Goal: Feedback & Contribution: Submit feedback/report problem

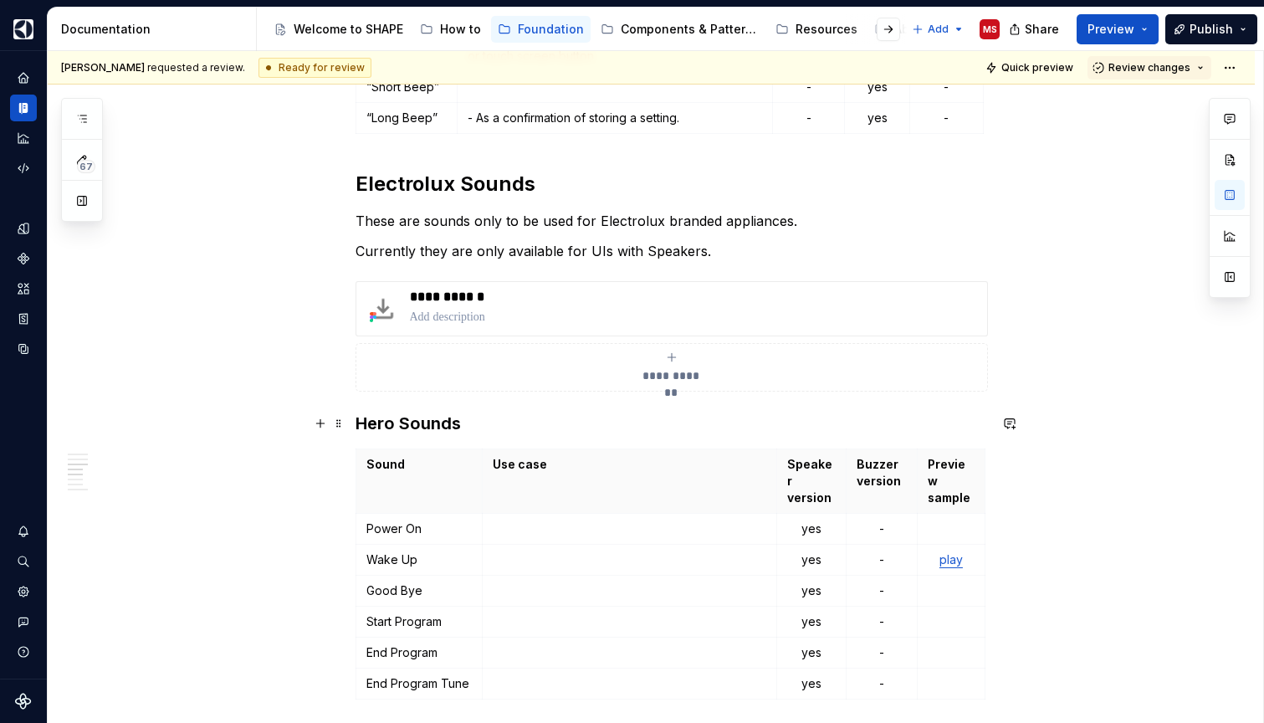
scroll to position [1900, 0]
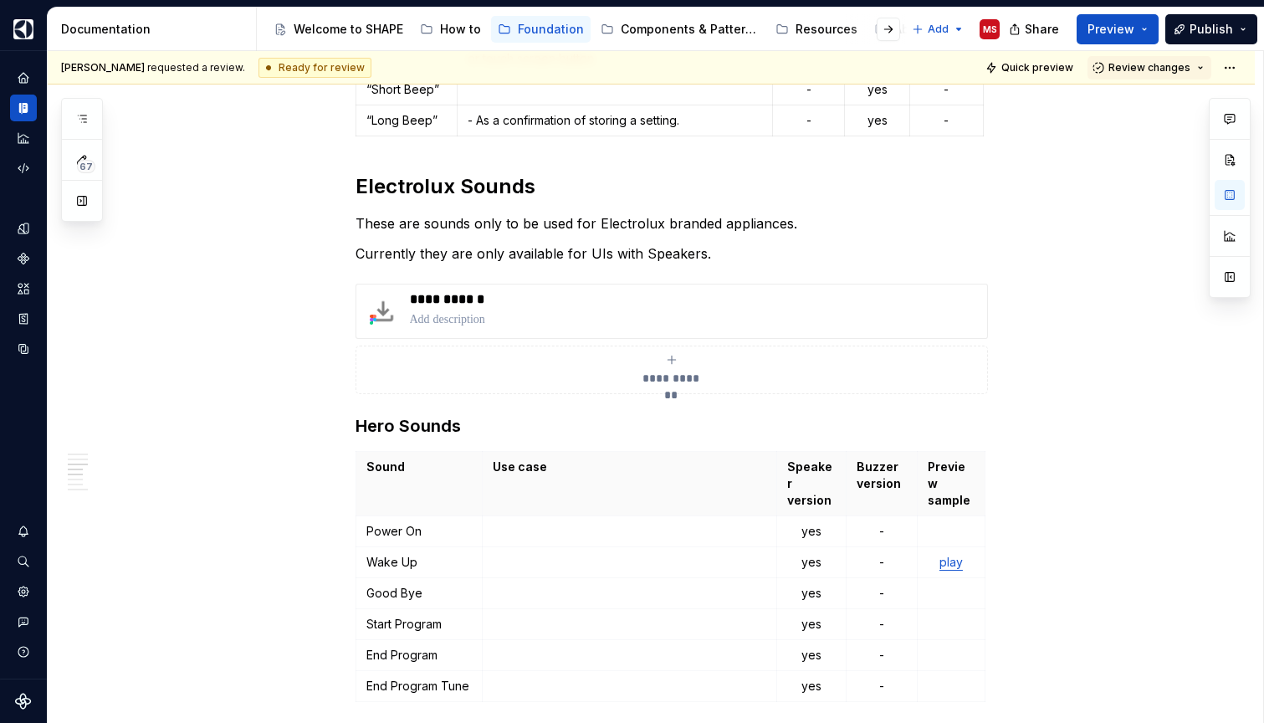
type textarea "*"
click at [464, 187] on h2 "Electrolux Sounds" at bounding box center [672, 186] width 632 height 27
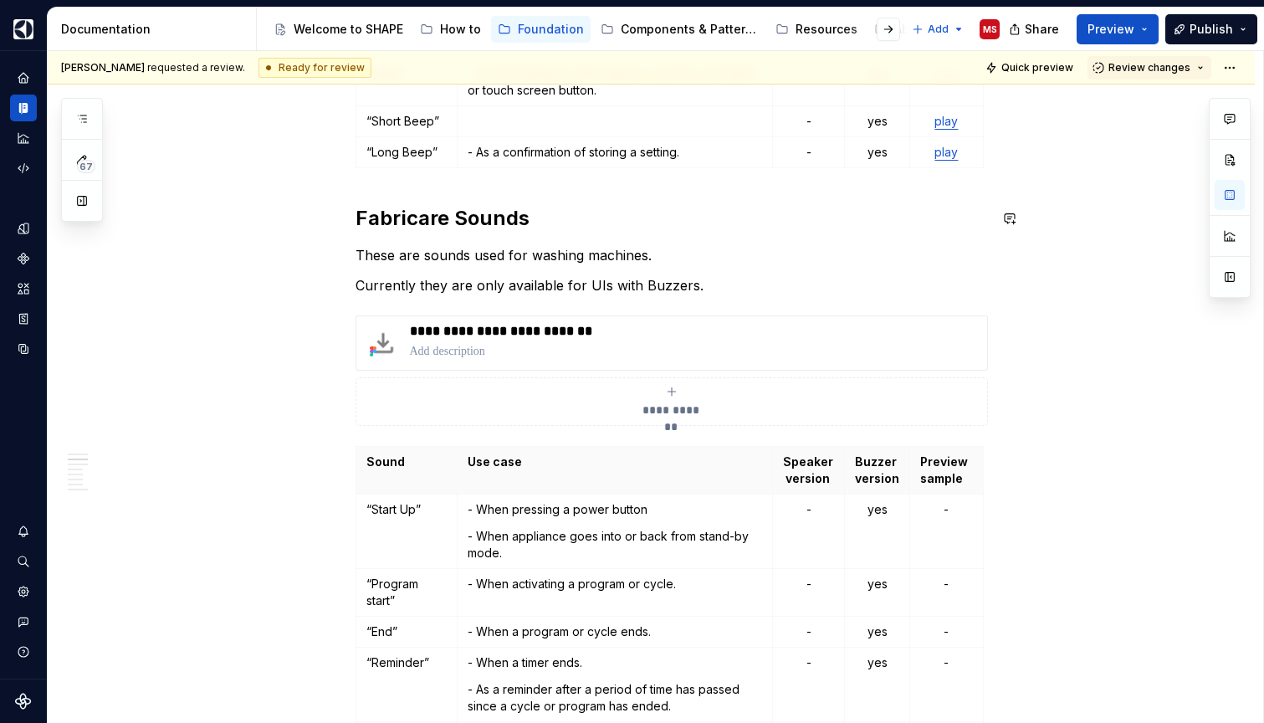
scroll to position [1049, 0]
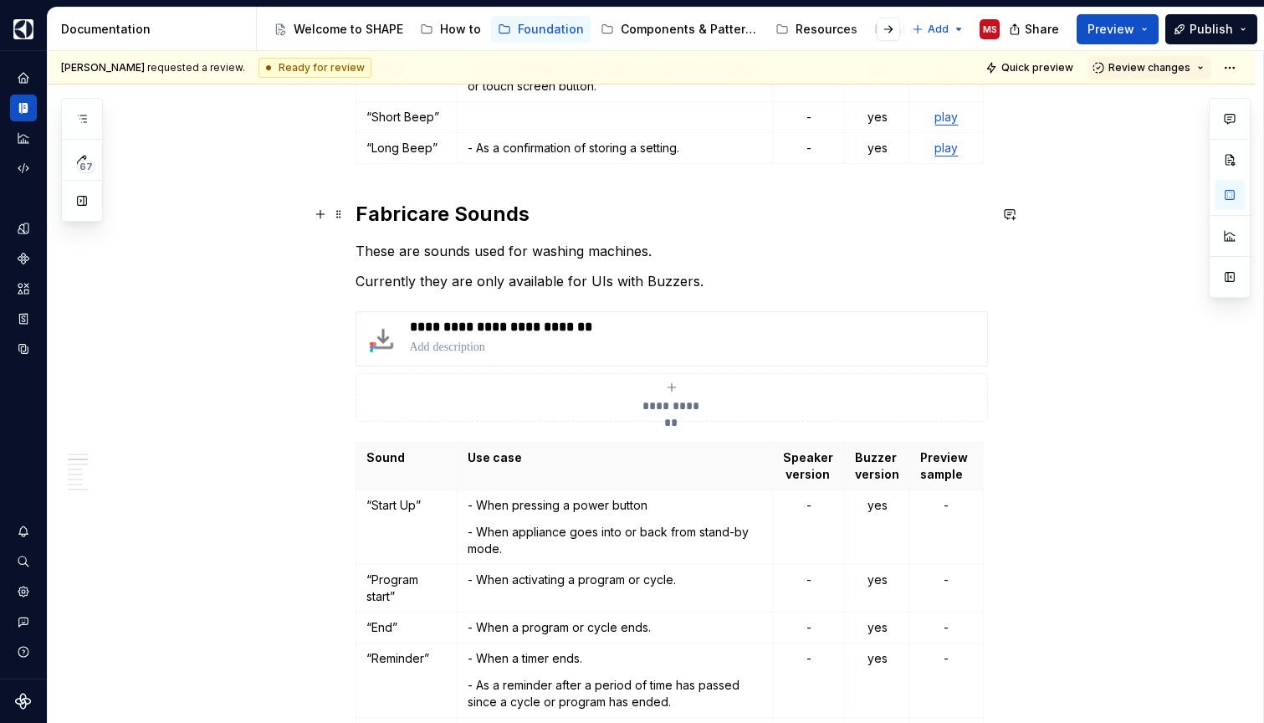
click at [475, 212] on h2 "Fabricare Sounds" at bounding box center [672, 214] width 632 height 27
click at [346, 218] on span at bounding box center [338, 213] width 13 height 23
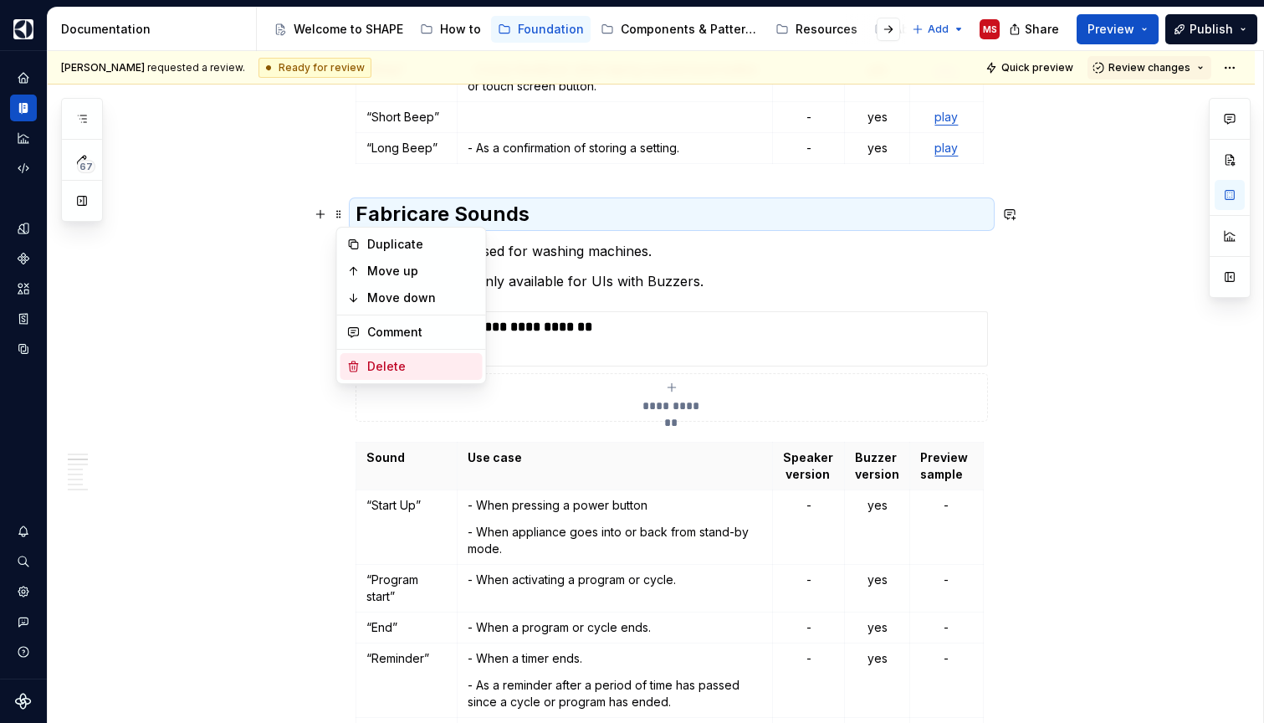
click at [376, 370] on div "Delete" at bounding box center [421, 366] width 109 height 17
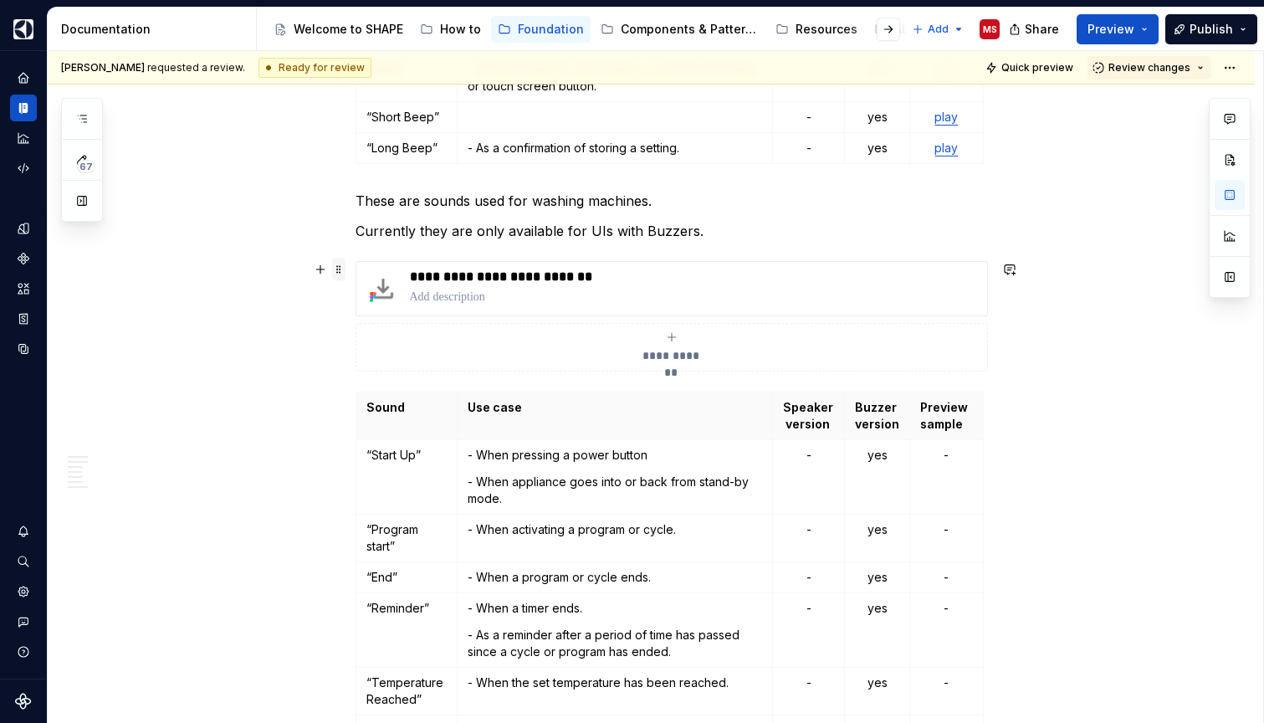
click at [338, 268] on span at bounding box center [338, 269] width 13 height 23
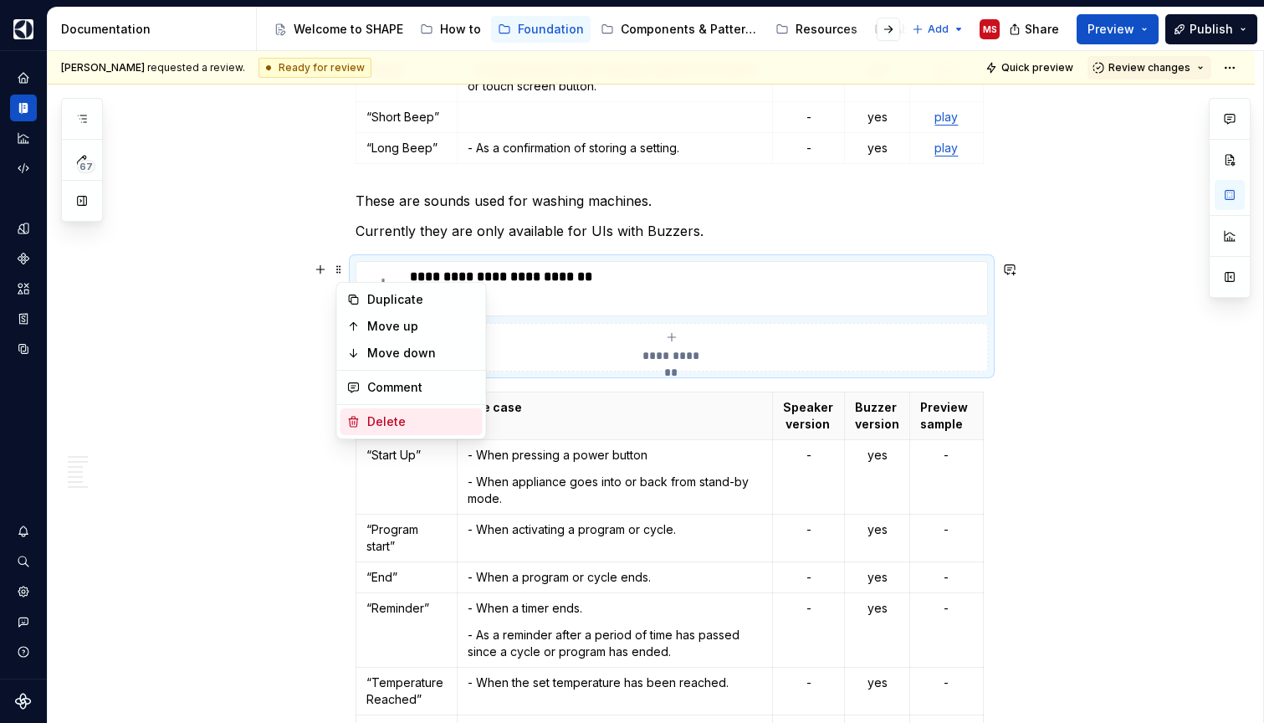
click at [389, 414] on div "Delete" at bounding box center [421, 421] width 109 height 17
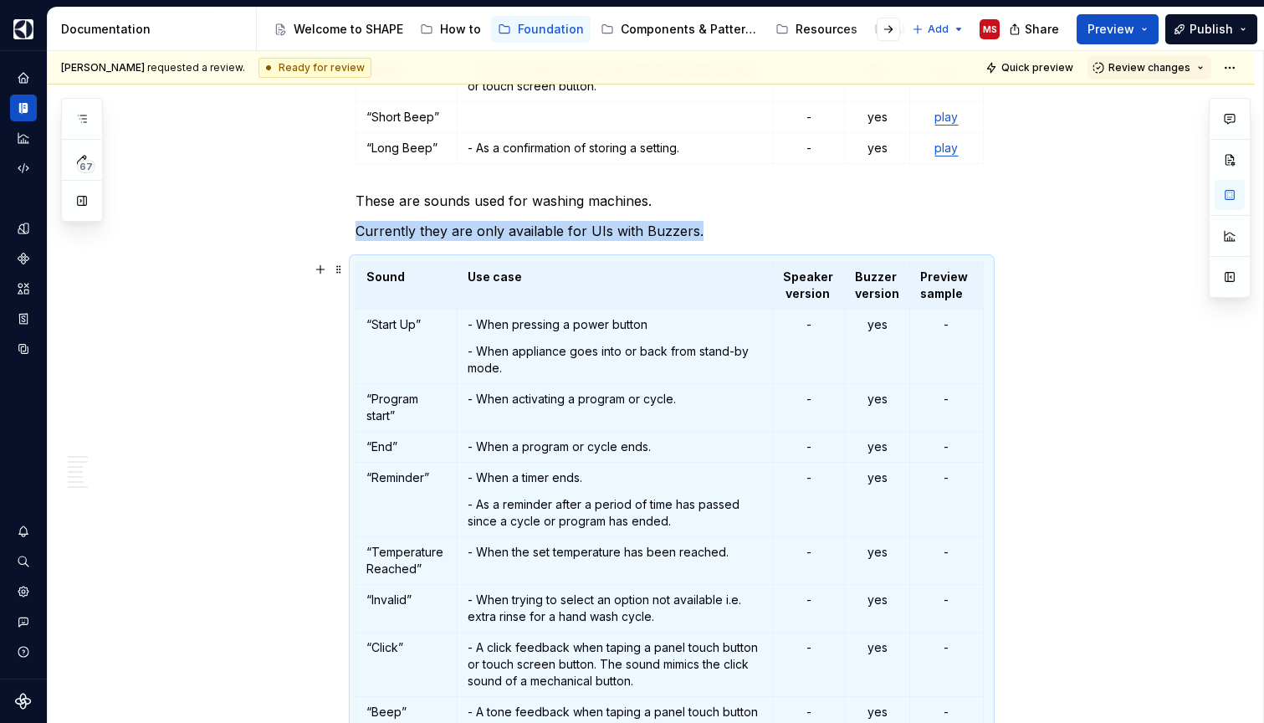
scroll to position [1139, 0]
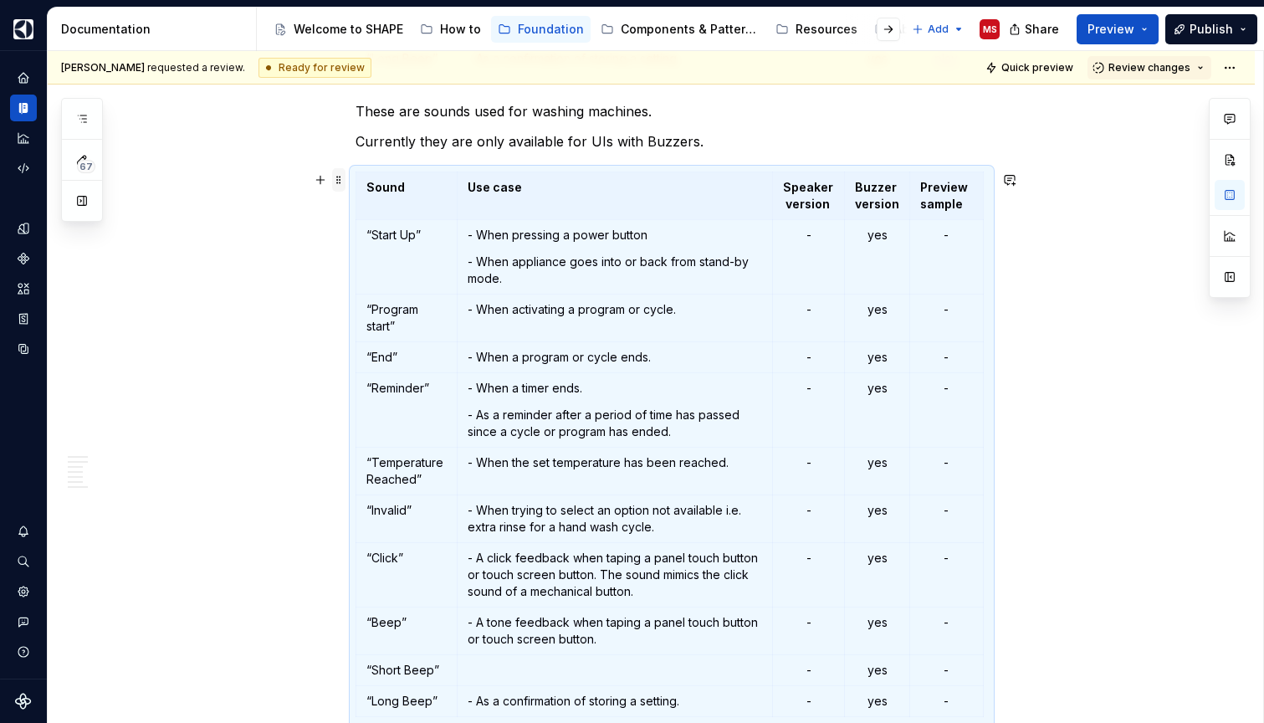
click at [342, 182] on span at bounding box center [338, 179] width 13 height 23
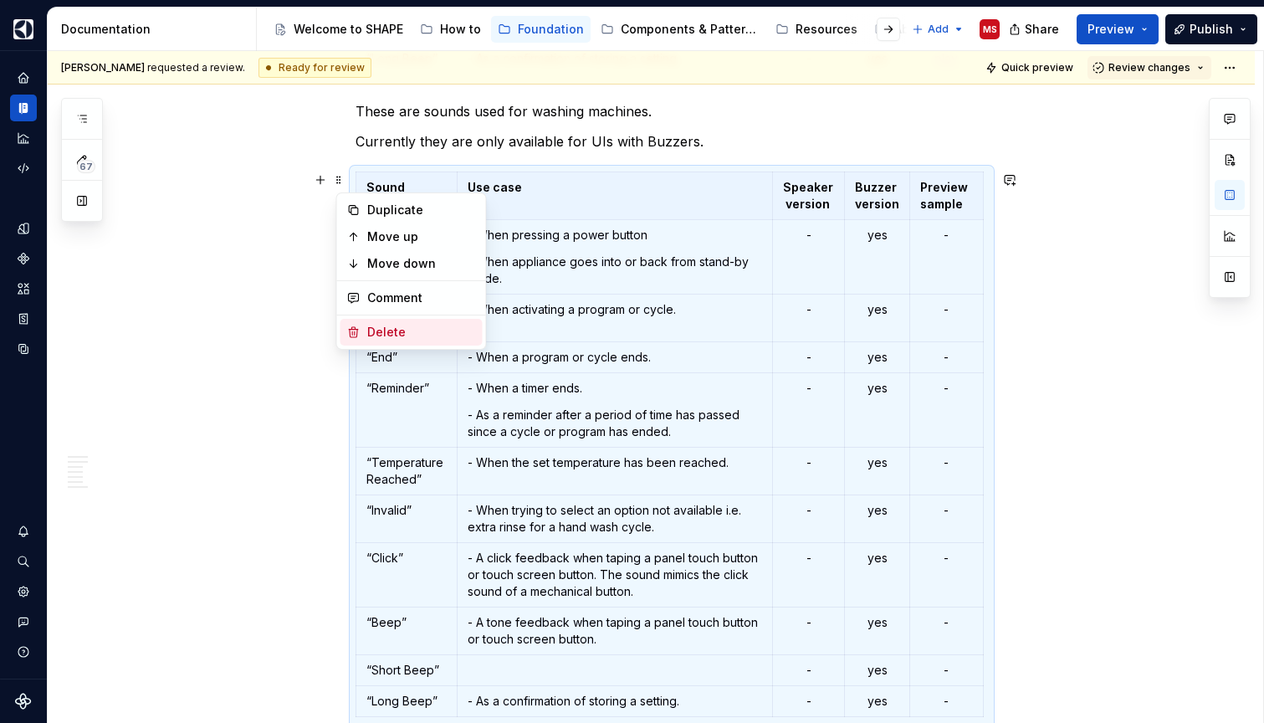
click at [387, 330] on div "Delete" at bounding box center [421, 332] width 109 height 17
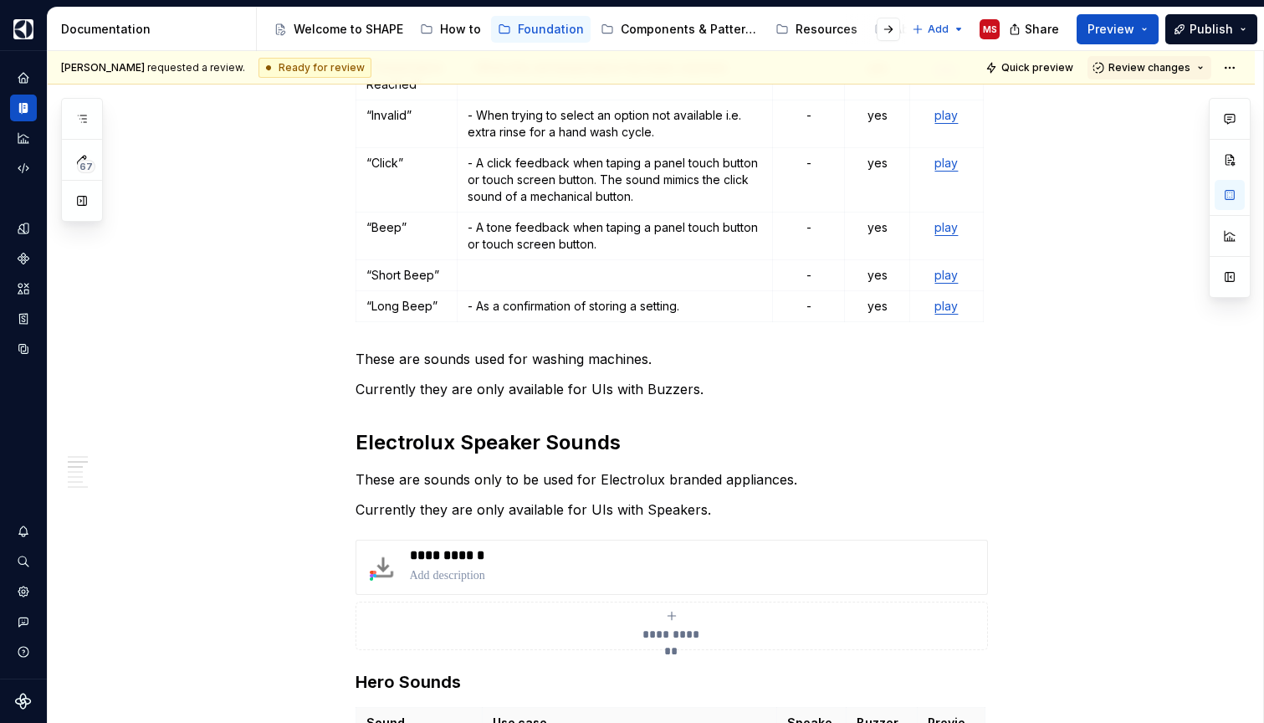
scroll to position [879, 0]
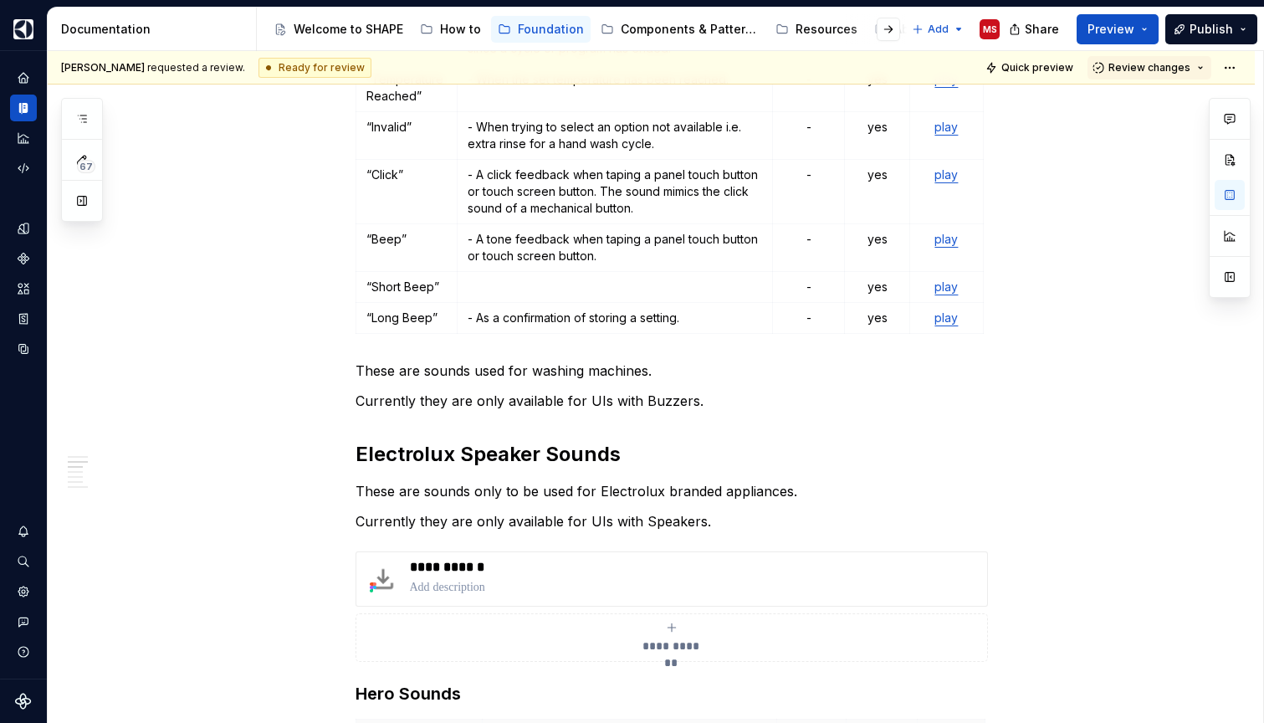
click at [461, 364] on p "These are sounds used for washing machines." at bounding box center [672, 371] width 632 height 20
click at [340, 377] on span at bounding box center [338, 370] width 13 height 23
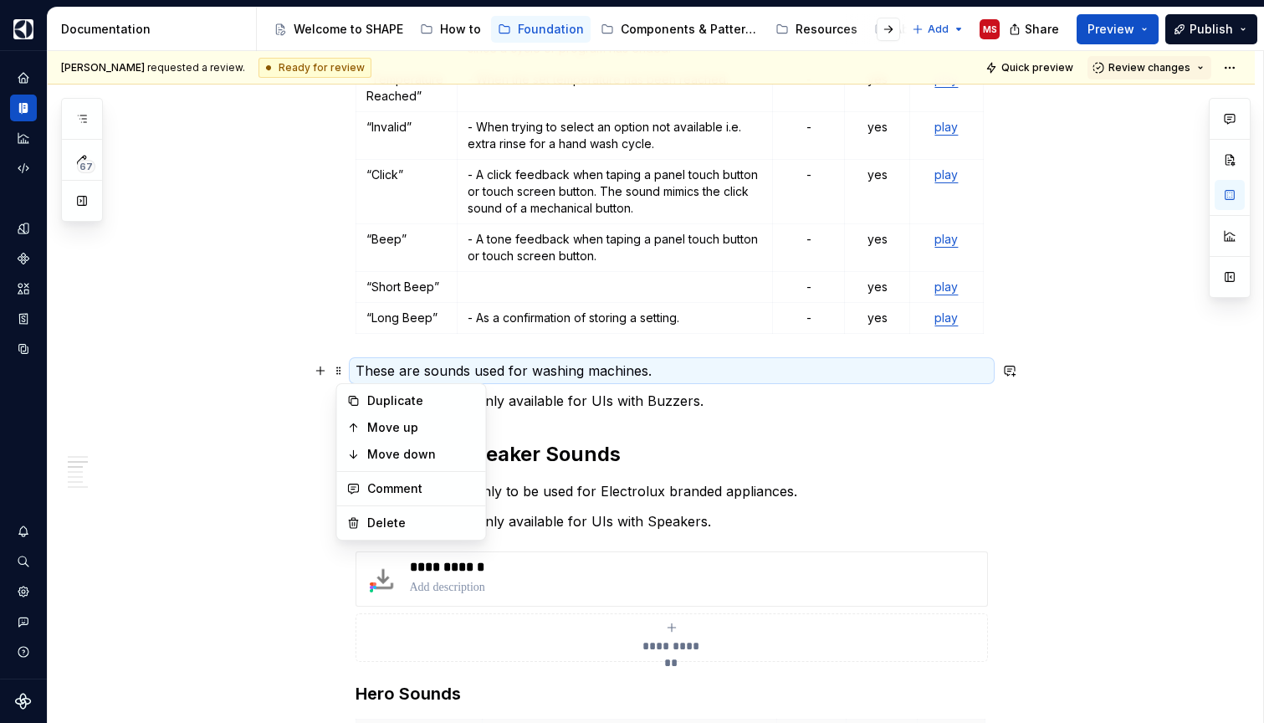
click at [386, 536] on div "Duplicate Move up Move down Comment Delete" at bounding box center [411, 461] width 151 height 157
click at [387, 527] on div "Delete" at bounding box center [421, 522] width 109 height 17
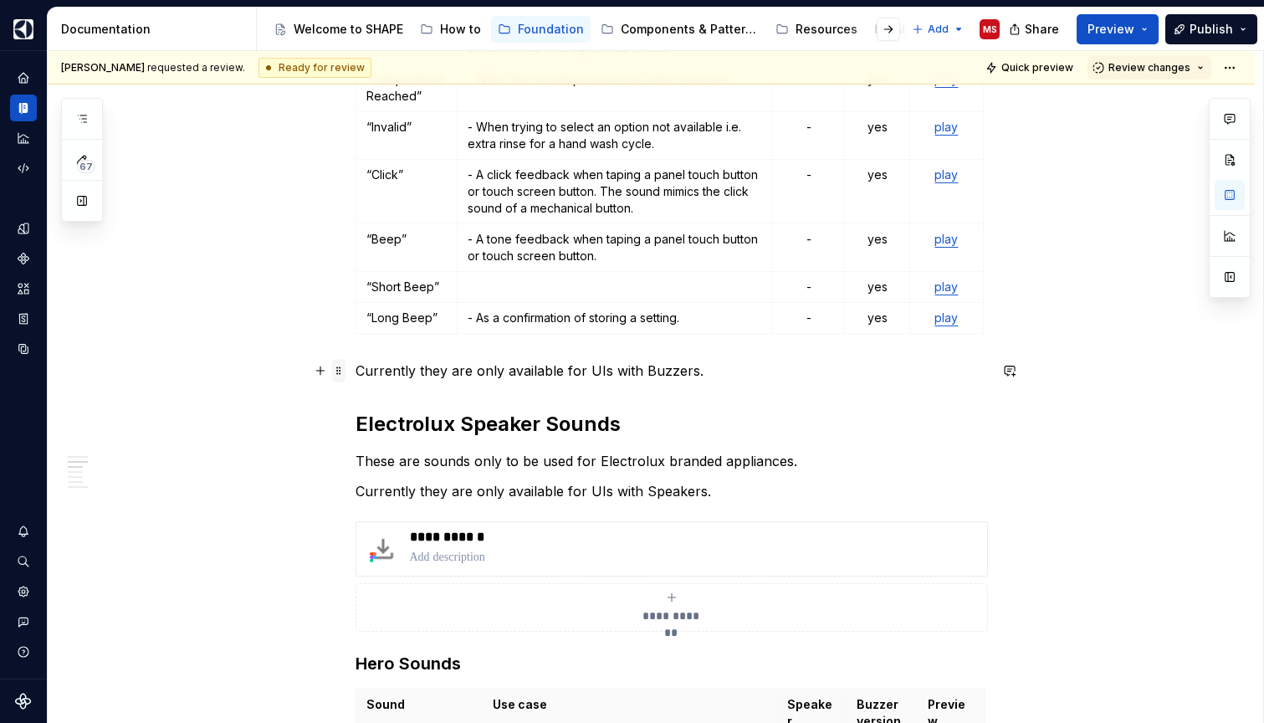
click at [346, 374] on span at bounding box center [338, 370] width 13 height 23
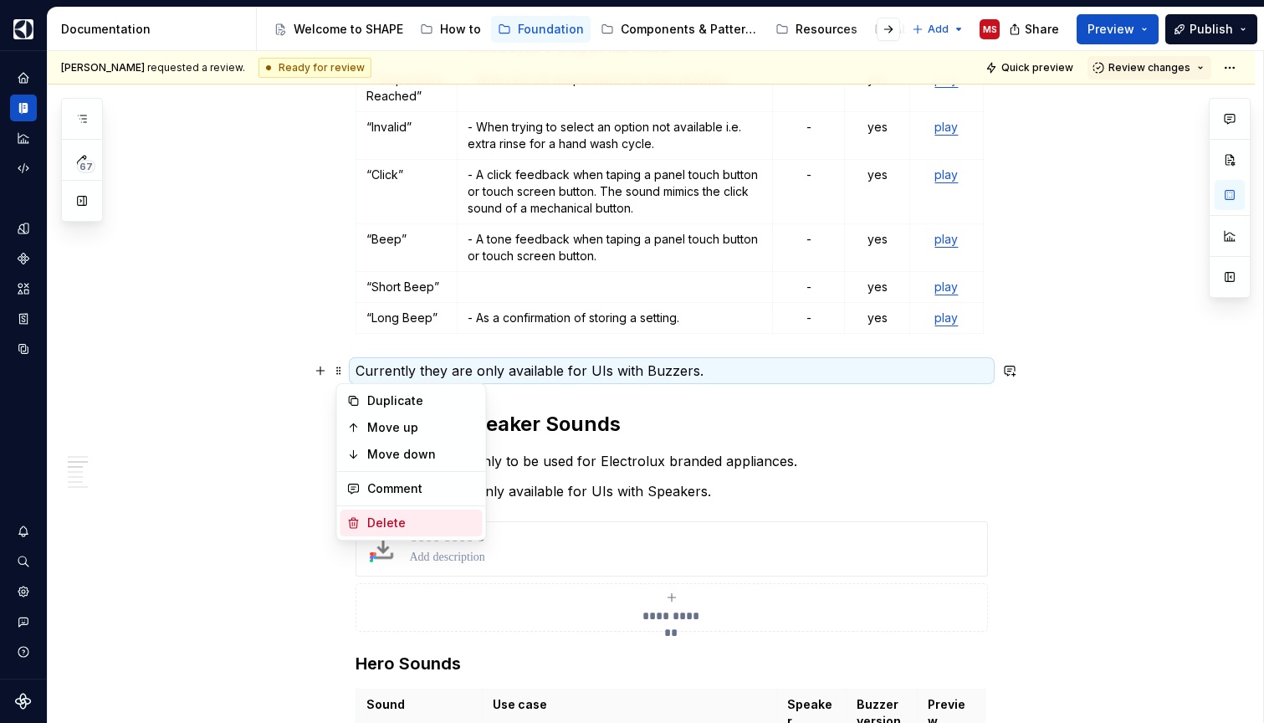
click at [384, 518] on div "Delete" at bounding box center [421, 522] width 109 height 17
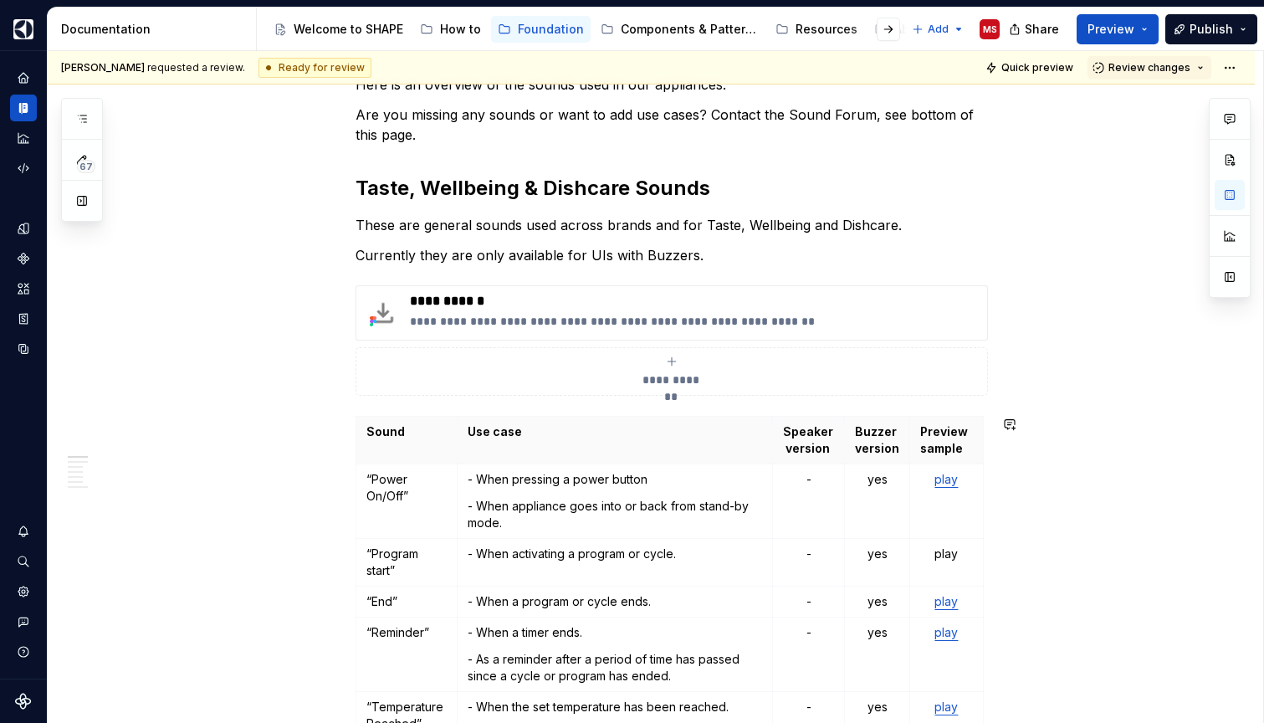
scroll to position [187, 0]
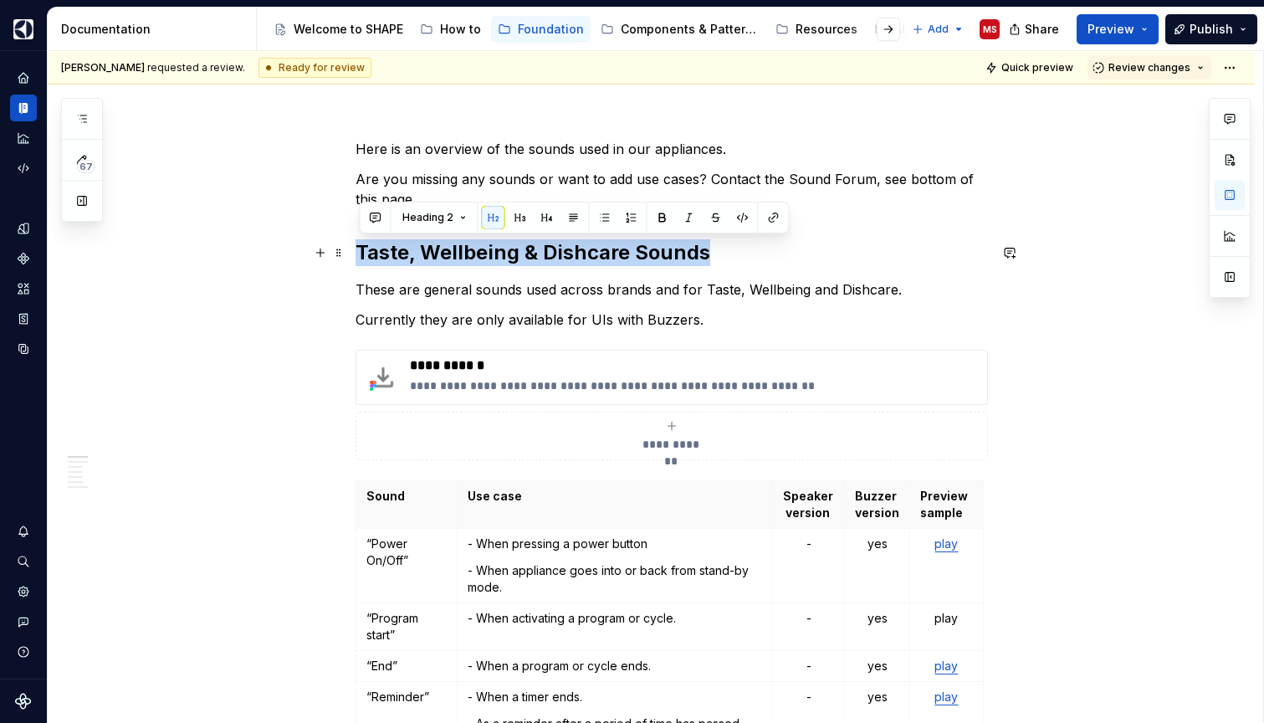
drag, startPoint x: 363, startPoint y: 244, endPoint x: 715, endPoint y: 254, distance: 352.3
click at [715, 254] on h2 "Taste, Wellbeing & Dishcare Sounds" at bounding box center [672, 252] width 632 height 27
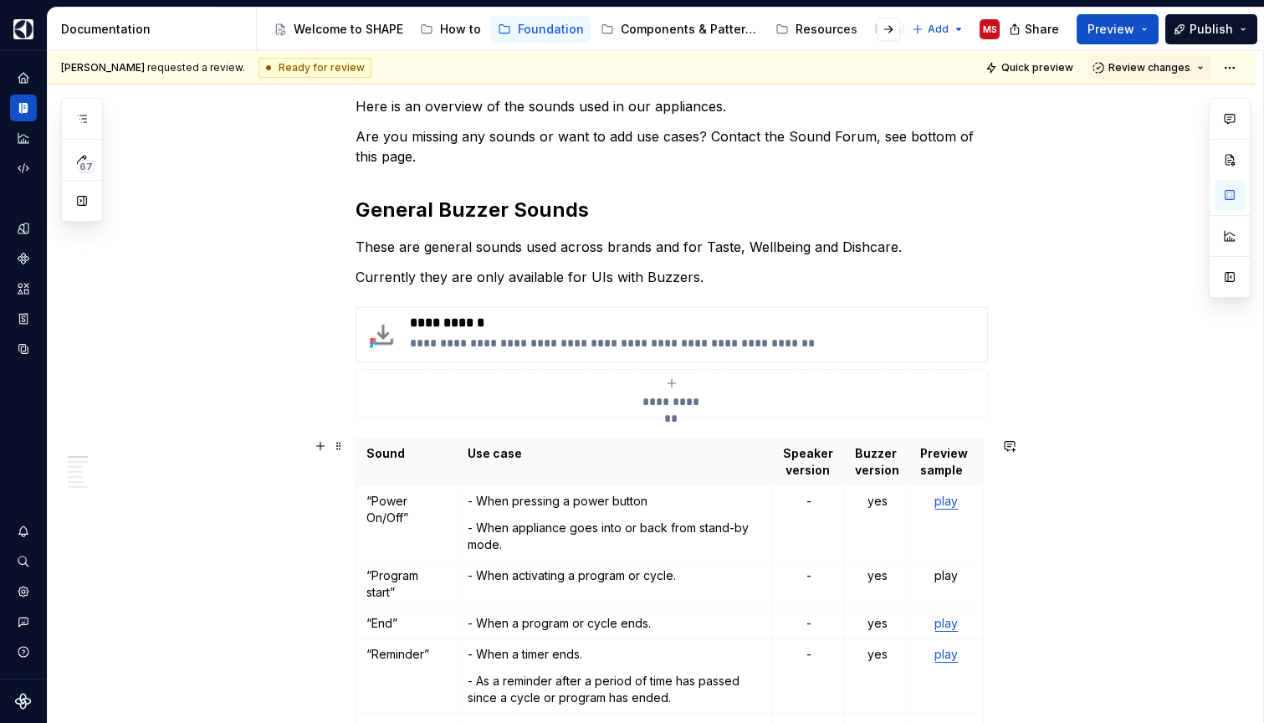
scroll to position [229, 0]
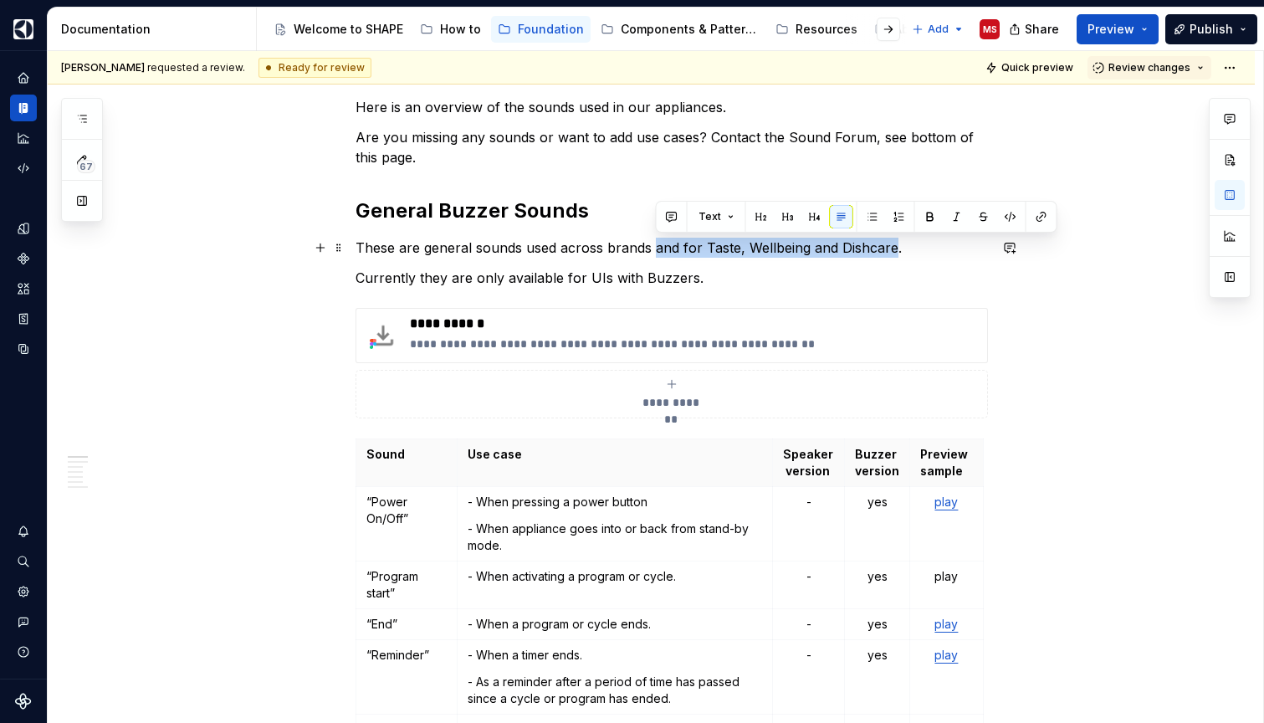
drag, startPoint x: 655, startPoint y: 244, endPoint x: 897, endPoint y: 238, distance: 241.9
click at [897, 238] on p "These are general sounds used across brands and for Taste, Wellbeing and Dishca…" at bounding box center [672, 248] width 632 height 20
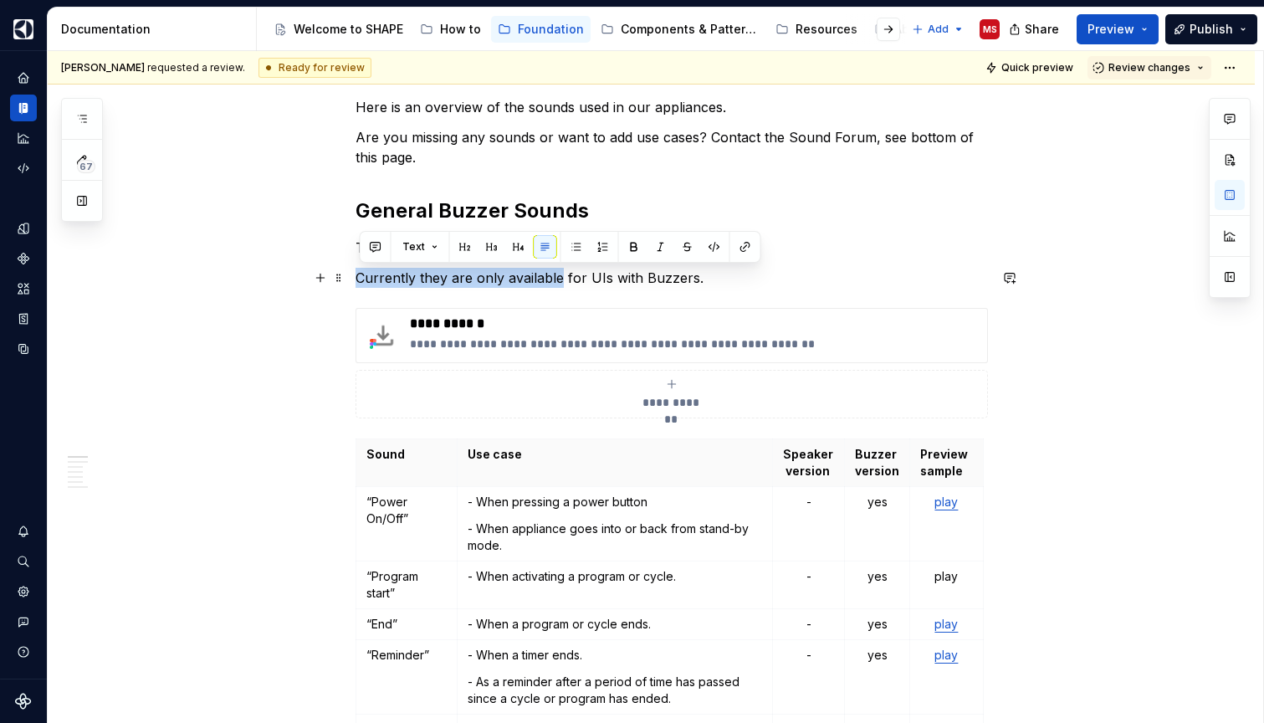
drag, startPoint x: 565, startPoint y: 275, endPoint x: 356, endPoint y: 277, distance: 208.3
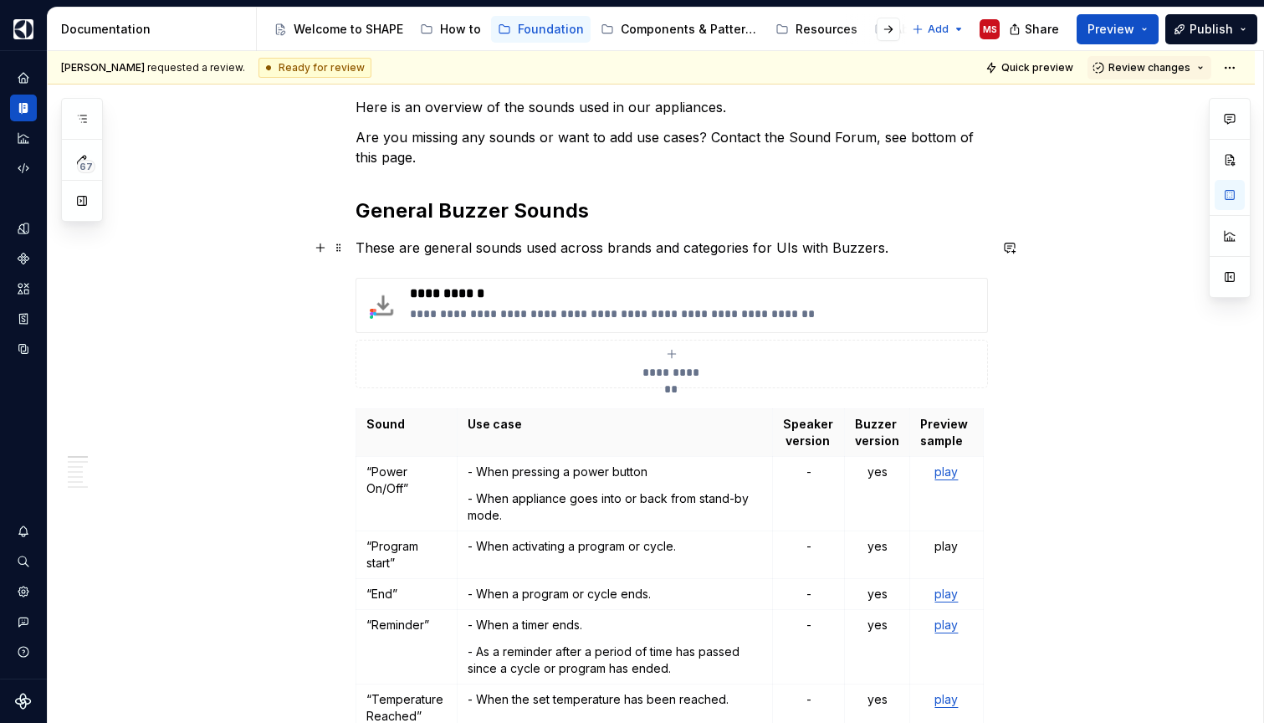
click at [608, 245] on p "These are general sounds used across brands and categories for UIs with Buzzers." at bounding box center [672, 248] width 632 height 20
click at [779, 248] on p "These are general sounds used across our brands and categories for UIs with Buz…" at bounding box center [672, 248] width 632 height 20
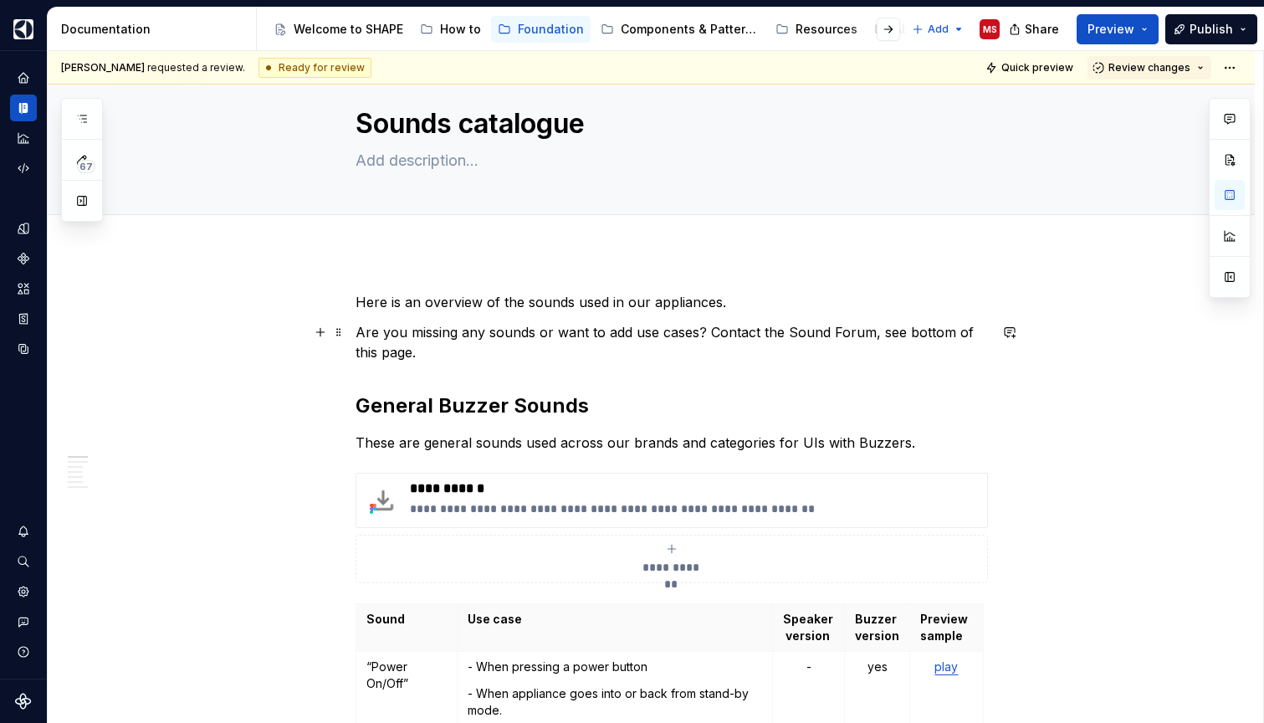
scroll to position [52, 0]
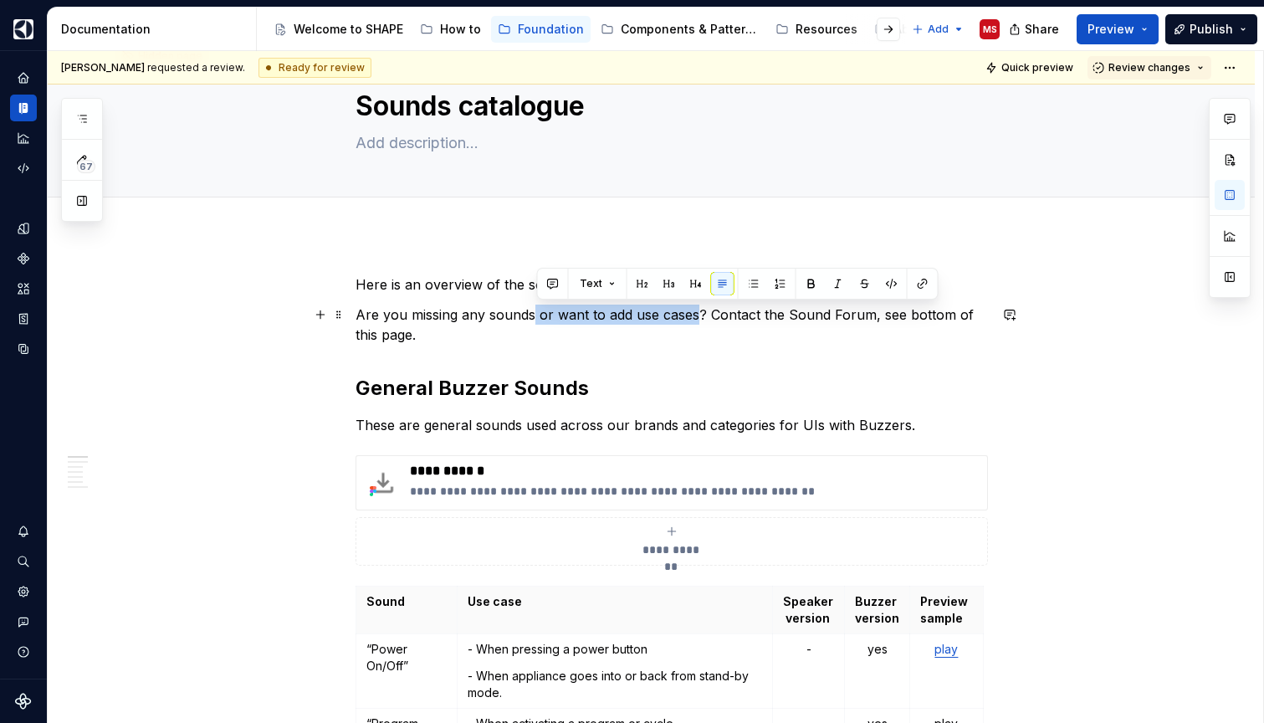
drag, startPoint x: 699, startPoint y: 312, endPoint x: 538, endPoint y: 318, distance: 161.6
click at [538, 318] on p "Are you missing any sounds or want to add use cases? Contact the Sound Forum, s…" at bounding box center [672, 325] width 632 height 40
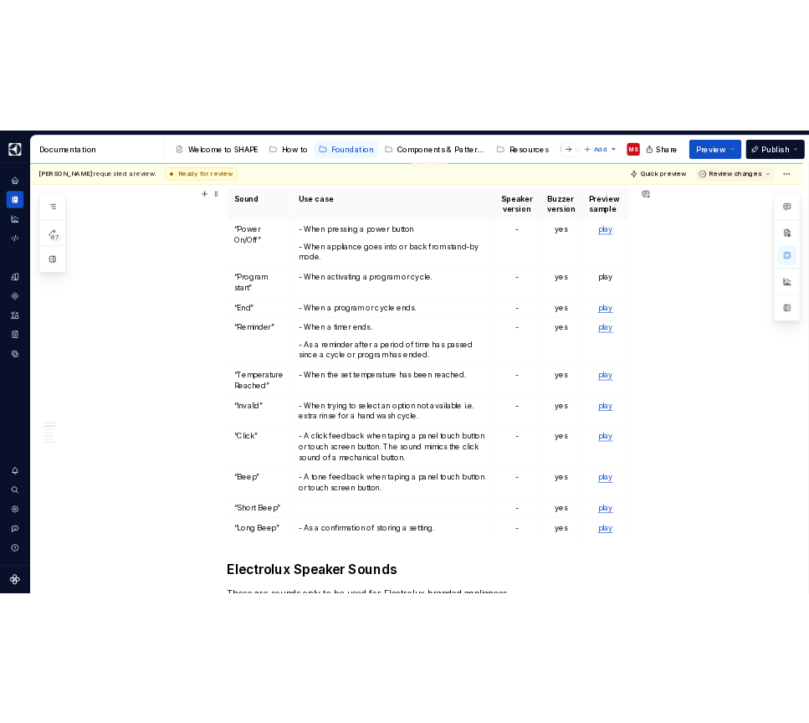
scroll to position [534, 0]
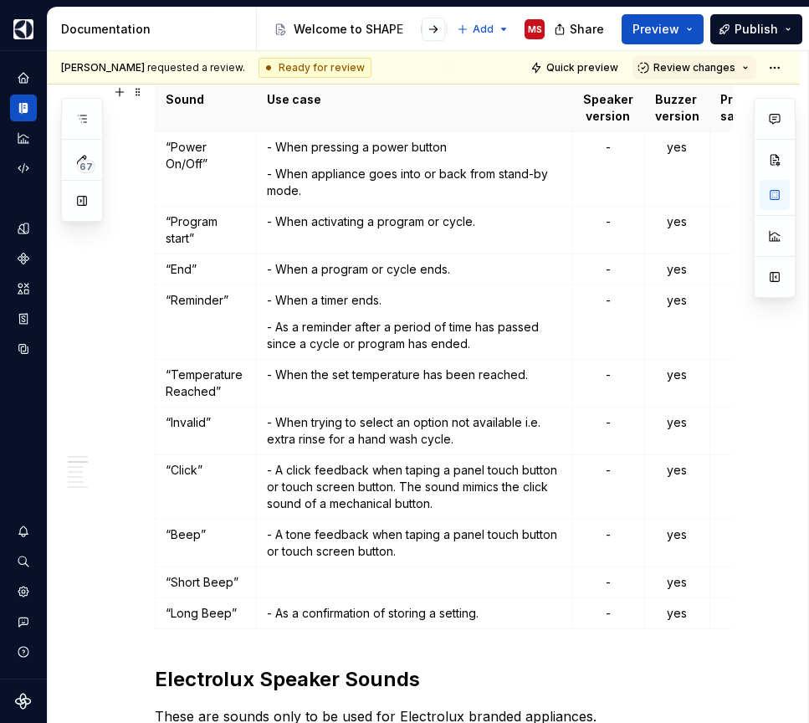
type textarea "*"
